Goal: Find specific page/section: Find specific page/section

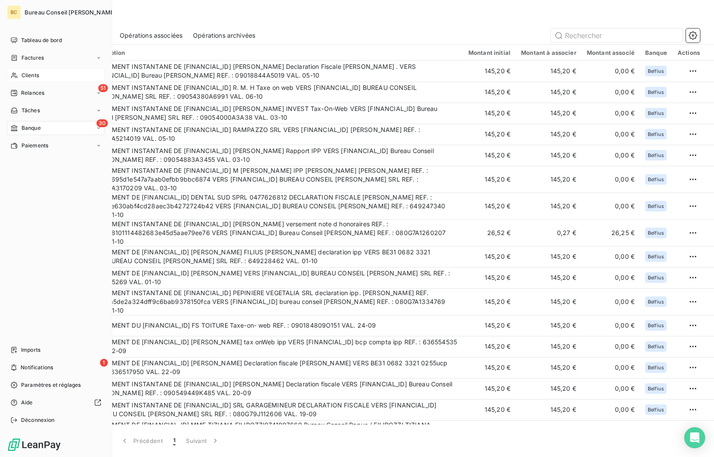
click at [29, 71] on div "Clients" at bounding box center [56, 75] width 98 height 14
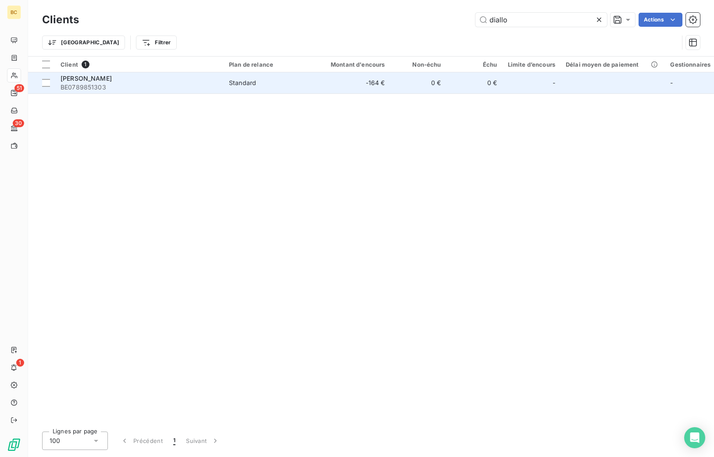
type input "diallo"
click at [90, 78] on span "[PERSON_NAME]" at bounding box center [86, 78] width 51 height 7
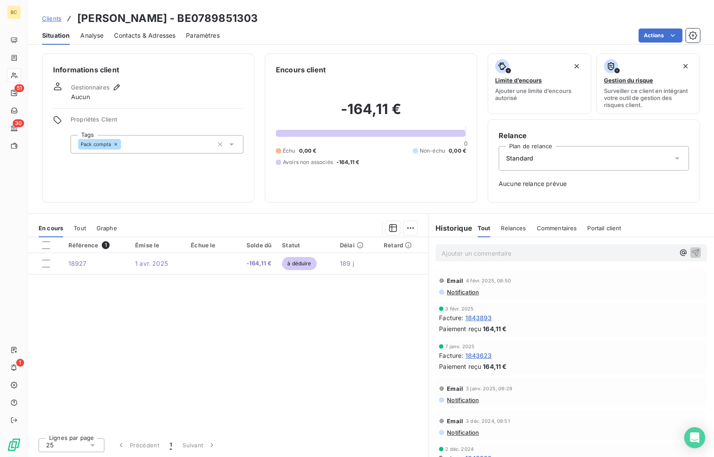
click at [84, 229] on span "Tout" at bounding box center [80, 228] width 12 height 7
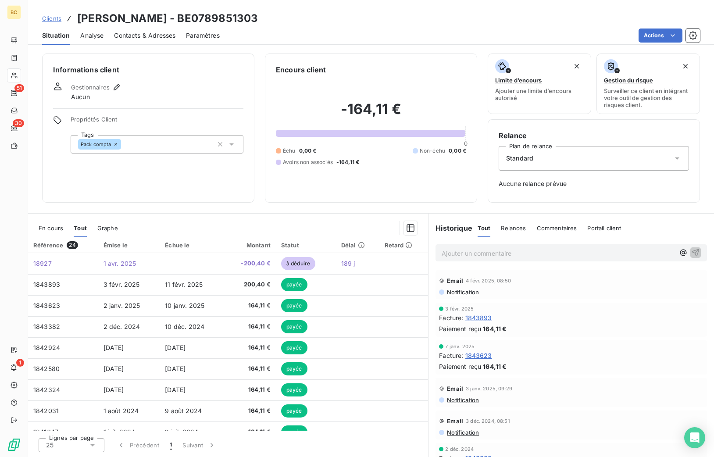
click at [557, 277] on div "Email 4 févr. 2025, 08:50" at bounding box center [571, 281] width 264 height 14
